Goal: Task Accomplishment & Management: Manage account settings

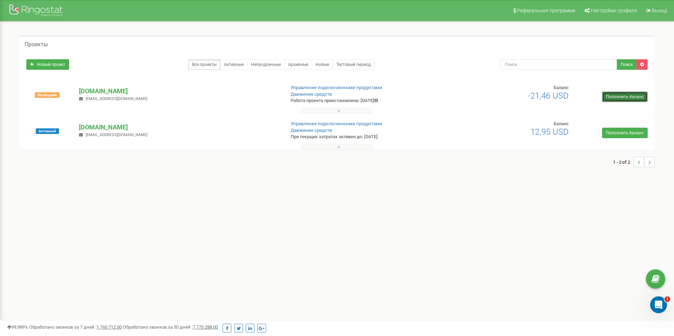
click at [617, 96] on link "Пополнить баланс" at bounding box center [625, 97] width 46 height 11
click at [110, 89] on p "[DOMAIN_NAME]" at bounding box center [179, 91] width 200 height 9
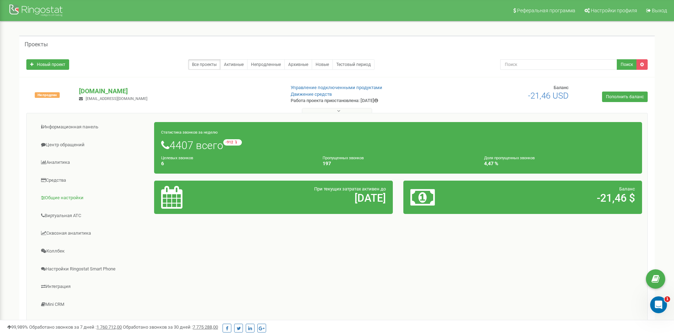
scroll to position [85, 0]
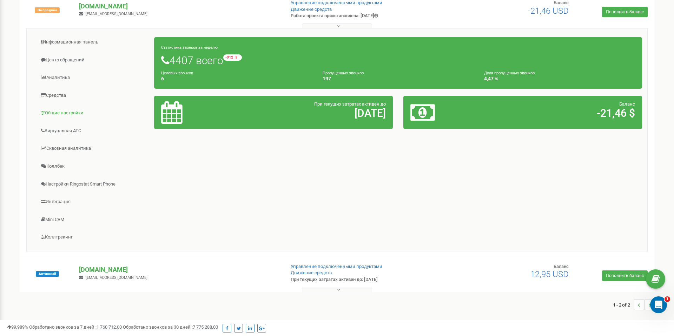
click at [67, 115] on link "Общие настройки" at bounding box center [93, 113] width 122 height 17
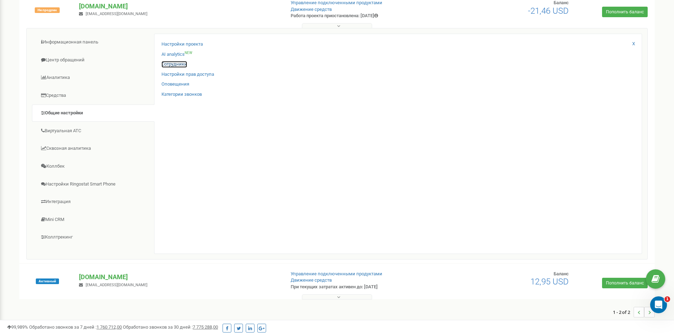
click at [175, 64] on link "Сотрудники" at bounding box center [174, 64] width 26 height 7
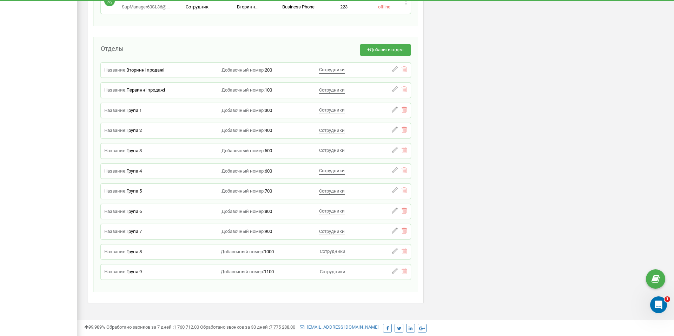
scroll to position [2221, 0]
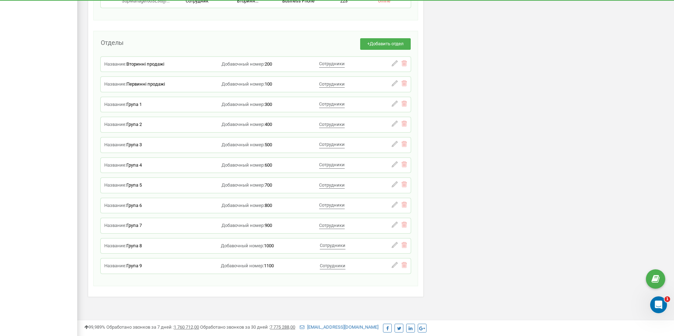
click at [145, 61] on span "Вторинні продажі" at bounding box center [145, 63] width 38 height 5
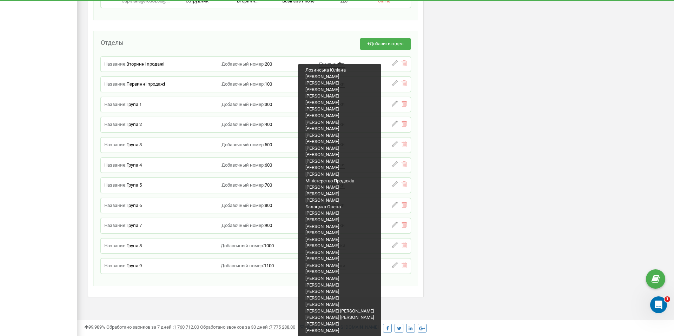
click at [329, 61] on div "Сотрудники" at bounding box center [332, 64] width 26 height 7
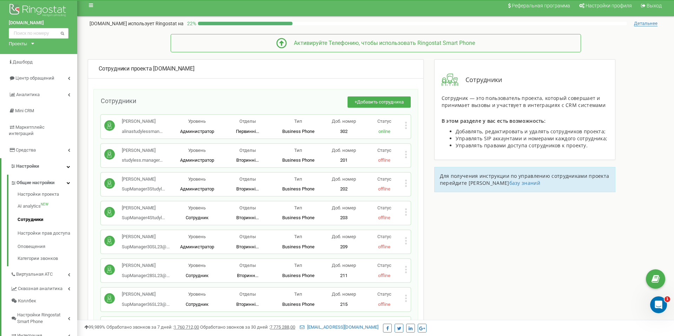
scroll to position [0, 0]
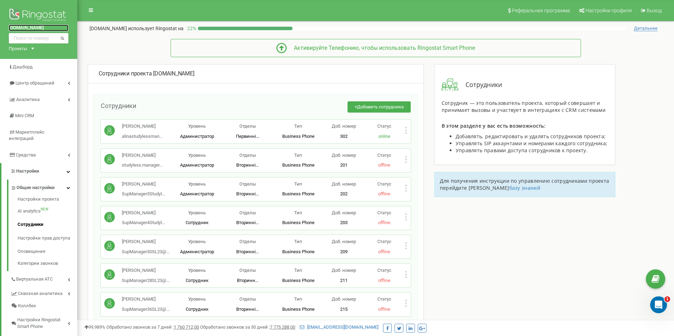
click at [33, 26] on link "[DOMAIN_NAME]" at bounding box center [39, 28] width 60 height 7
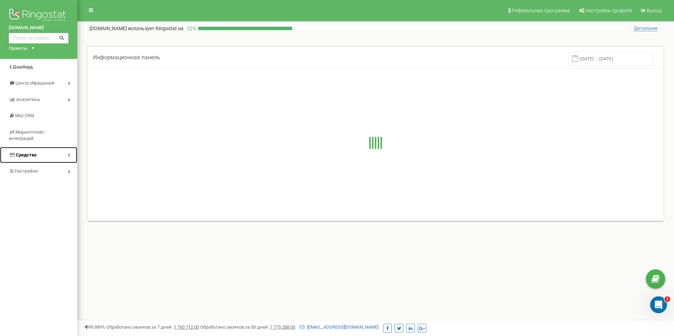
click at [44, 150] on link "Средства" at bounding box center [38, 155] width 77 height 16
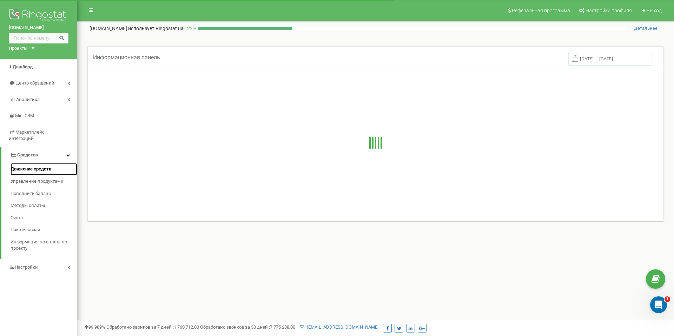
click at [40, 166] on link "Движение средств" at bounding box center [44, 169] width 67 height 12
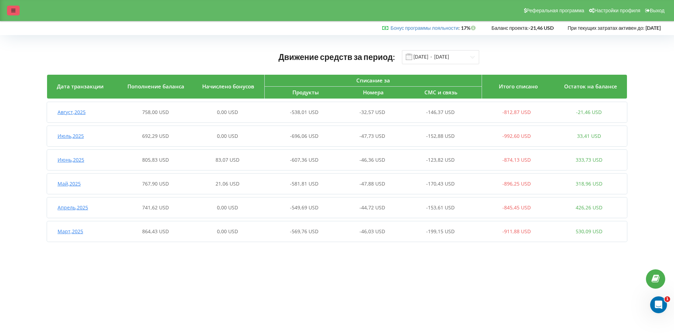
click at [10, 15] on div at bounding box center [13, 11] width 13 height 10
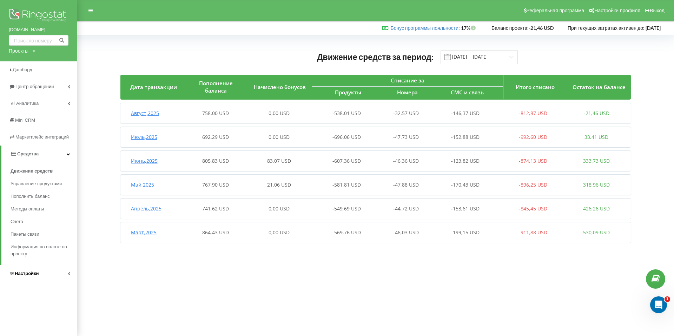
click at [30, 273] on span "Настройки" at bounding box center [27, 273] width 24 height 5
click at [36, 194] on link "Общие настройки" at bounding box center [44, 189] width 67 height 15
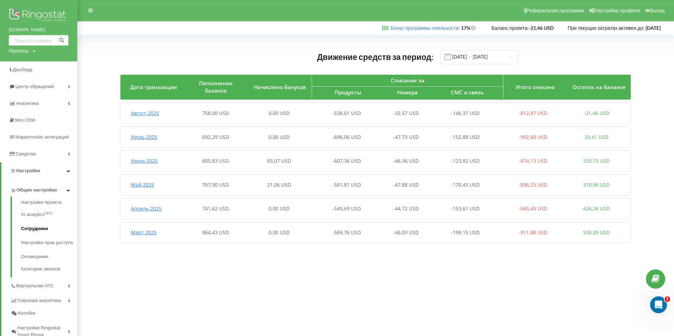
click at [40, 225] on link "Сотрудники" at bounding box center [49, 229] width 56 height 14
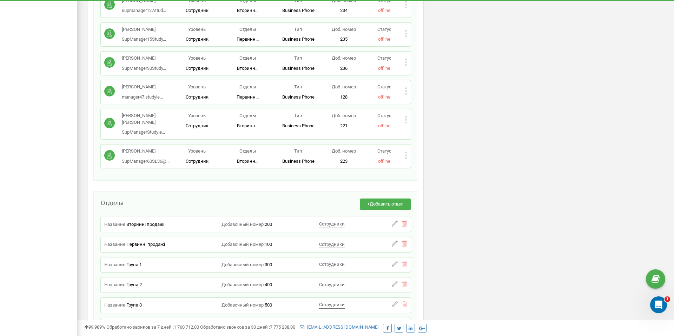
scroll to position [2062, 0]
click at [396, 220] on icon at bounding box center [395, 223] width 6 height 6
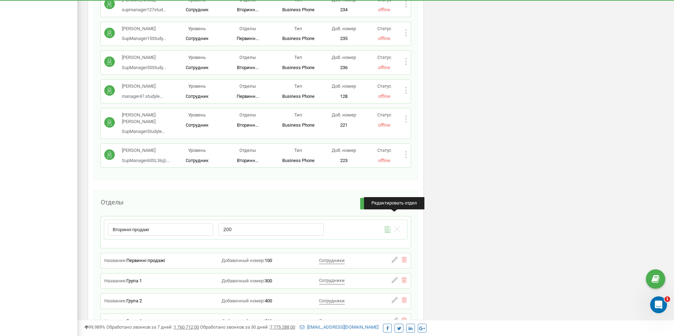
click at [398, 226] on icon at bounding box center [397, 229] width 6 height 6
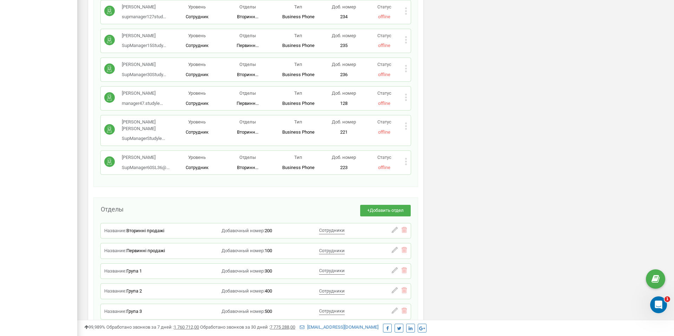
scroll to position [2052, 0]
